Goal: Task Accomplishment & Management: Manage account settings

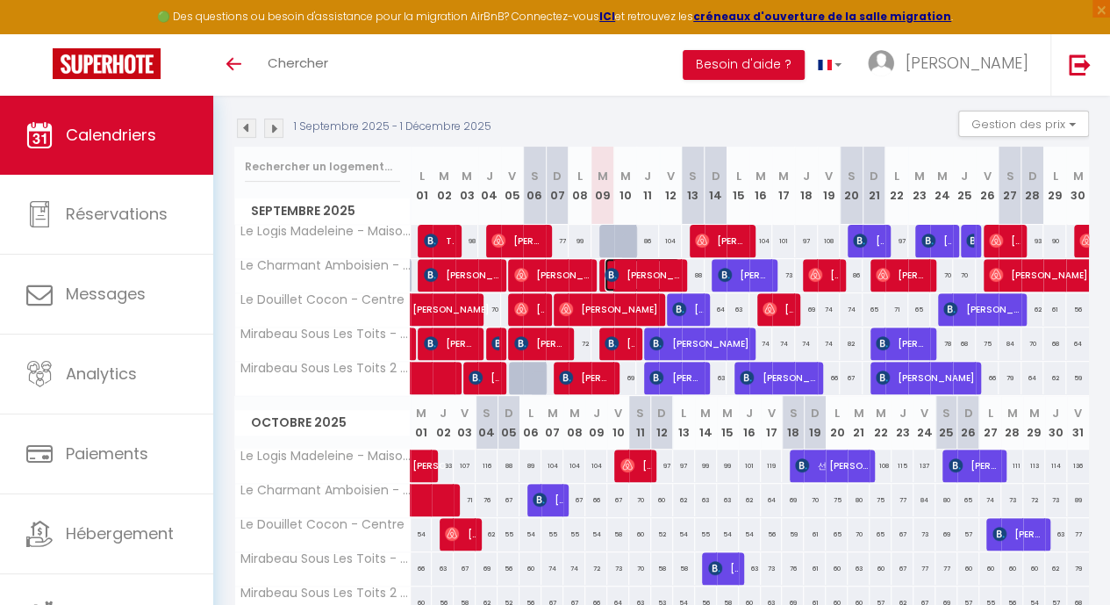
click at [630, 272] on span "[PERSON_NAME]" at bounding box center [643, 274] width 76 height 33
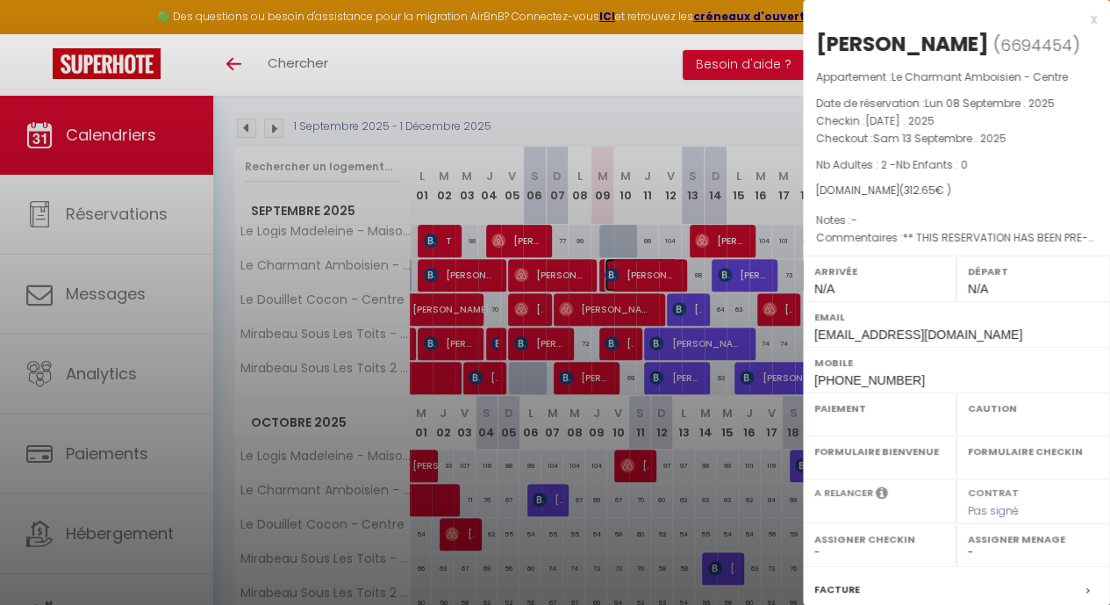
select select "OK"
select select "0"
select select "1"
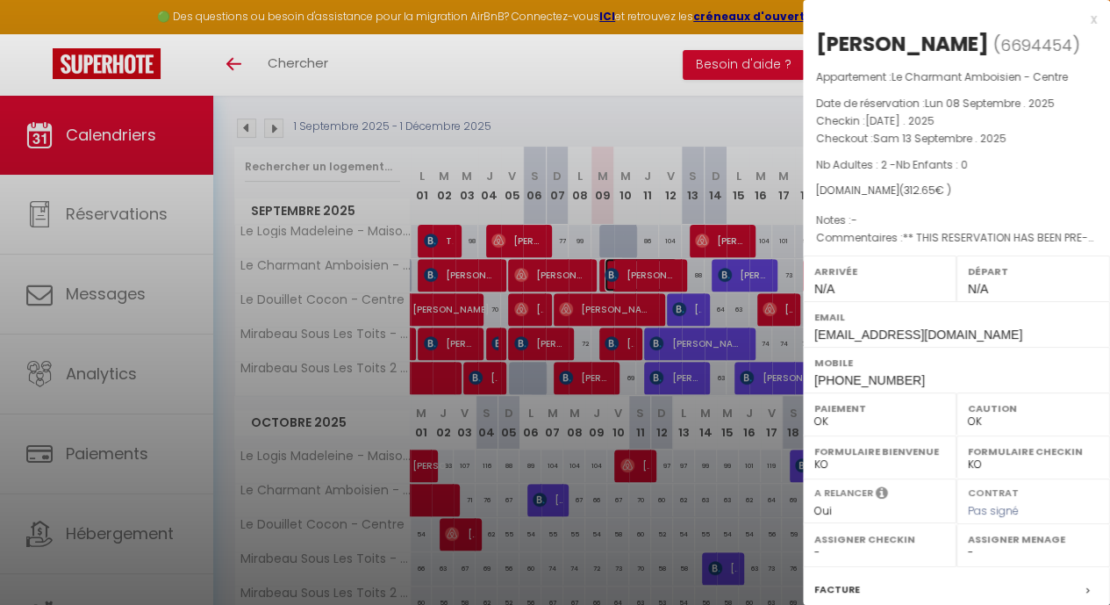
select select
click at [630, 272] on div at bounding box center [555, 302] width 1110 height 605
